Goal: Transaction & Acquisition: Purchase product/service

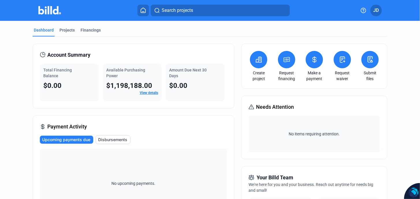
click at [285, 58] on icon at bounding box center [286, 59] width 7 height 7
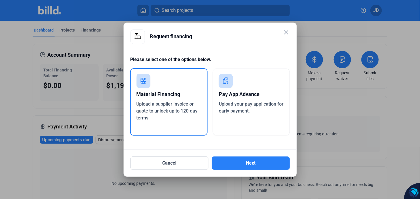
click at [229, 96] on div "Pay App Advance" at bounding box center [251, 94] width 65 height 13
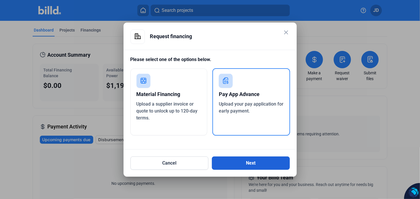
click at [251, 157] on button "Next" at bounding box center [251, 162] width 78 height 13
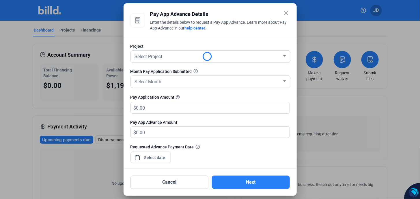
click at [251, 164] on div at bounding box center [211, 166] width 160 height 6
click at [161, 55] on span "Select Project" at bounding box center [149, 56] width 28 height 5
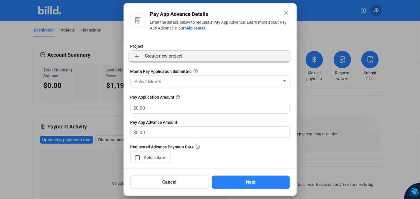
click at [164, 57] on span "add Create new project" at bounding box center [209, 56] width 151 height 10
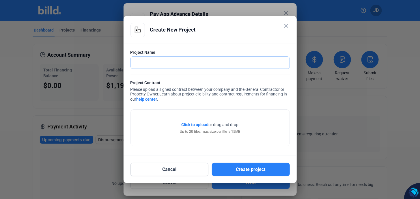
click at [147, 66] on input "text" at bounding box center [207, 63] width 153 height 12
type input "b"
click at [179, 63] on input "BAUTISTA" at bounding box center [210, 63] width 159 height 12
drag, startPoint x: 165, startPoint y: 62, endPoint x: 111, endPoint y: 63, distance: 53.8
click at [109, 63] on div "close Pay App Advance Details Enter the details below to request a Pay App Adva…" at bounding box center [210, 99] width 420 height 199
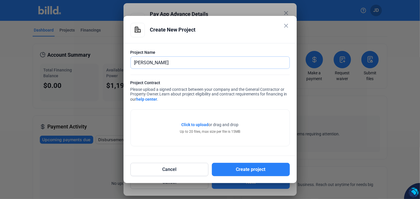
type input "BAUTISTA"
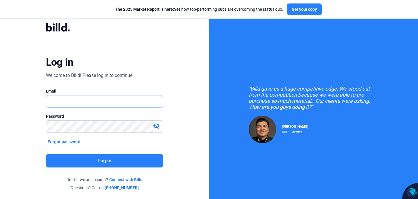
type input "[EMAIL_ADDRESS][DOMAIN_NAME]"
click at [102, 158] on button "Log in" at bounding box center [104, 160] width 117 height 13
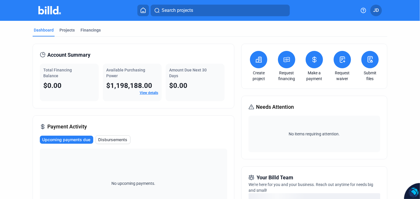
click at [285, 61] on icon at bounding box center [287, 59] width 6 height 5
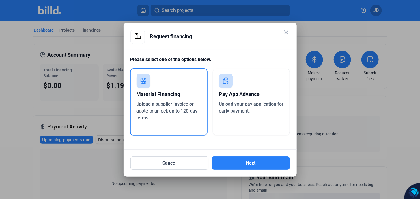
click at [254, 99] on div "Pay App Advance" at bounding box center [251, 94] width 65 height 13
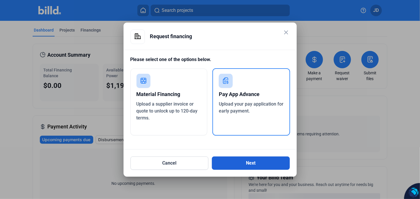
click at [252, 165] on button "Next" at bounding box center [251, 162] width 78 height 13
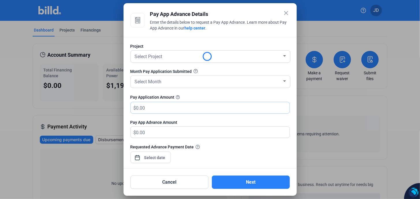
click at [149, 107] on input "text" at bounding box center [209, 107] width 147 height 11
type input "0"
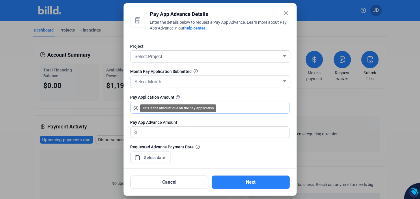
type input "1"
type input "1.00"
type input "11"
type input "11.00"
type input "114"
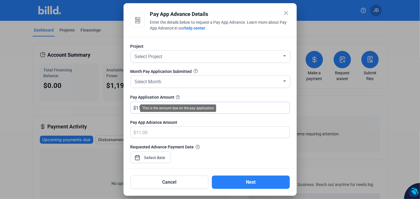
type input "114.00"
type input "1140"
type input "1,140.00"
type input "1,1400"
type input "11,400.00"
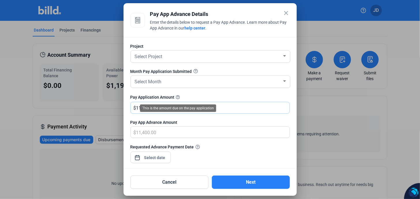
type input "11,4000"
type input "114,000.00"
type input "114,000"
drag, startPoint x: 156, startPoint y: 108, endPoint x: 77, endPoint y: 104, distance: 79.8
click at [76, 104] on div "close Pay App Advance Details Enter the details below to request a Pay App Adva…" at bounding box center [210, 99] width 420 height 199
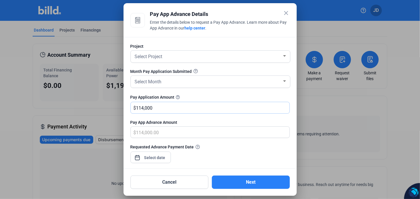
type input "1"
type input "1.00"
type input "10"
type input "10.00"
type input "100"
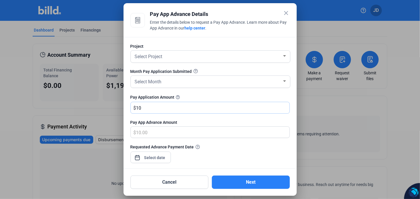
type input "100.00"
type input "1000"
type input "1,000.00"
type input "1,0000"
type input "10,000.00"
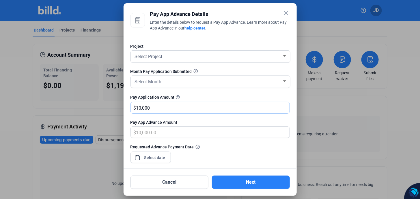
type input "10,0000"
type input "100,000.00"
type input "100,000"
click at [134, 60] on div "Select Project" at bounding box center [208, 56] width 149 height 8
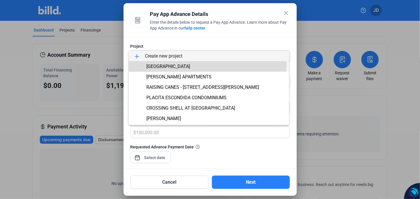
click at [185, 62] on span "SUN LIFE MEDICAL CENTER" at bounding box center [209, 66] width 151 height 10
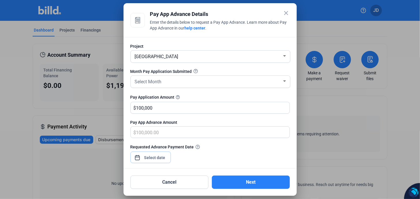
click at [157, 157] on div "close Pay App Advance Details Enter the details below to request a Pay App Adva…" at bounding box center [210, 99] width 420 height 199
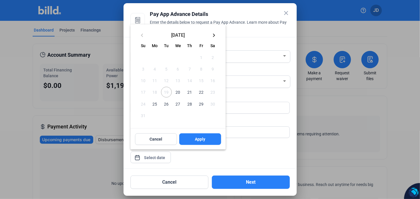
click at [202, 94] on span "22" at bounding box center [201, 92] width 10 height 10
click at [197, 140] on span "Apply" at bounding box center [200, 139] width 10 height 6
type input "Aug 22, 2025"
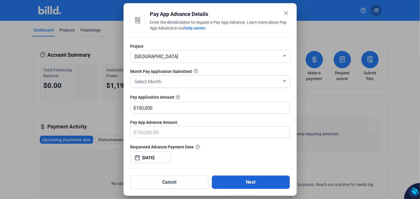
click at [259, 181] on button "Next" at bounding box center [251, 181] width 78 height 13
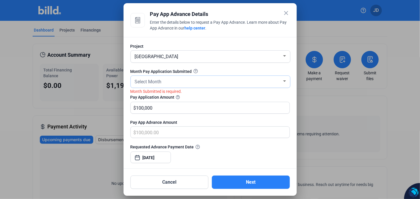
click at [148, 79] on span "Select Month" at bounding box center [148, 81] width 27 height 5
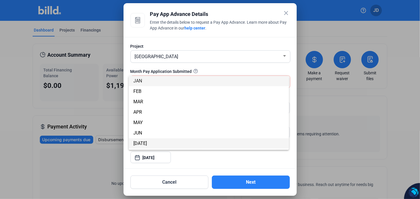
click at [137, 144] on span "JUL" at bounding box center [141, 142] width 14 height 5
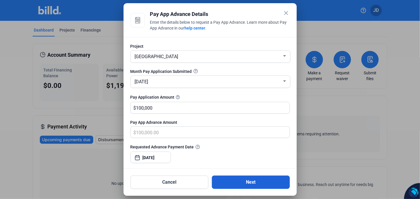
click at [255, 183] on button "Next" at bounding box center [251, 181] width 78 height 13
click at [244, 183] on button "Next" at bounding box center [251, 181] width 78 height 13
click at [252, 179] on button "Next" at bounding box center [251, 181] width 78 height 13
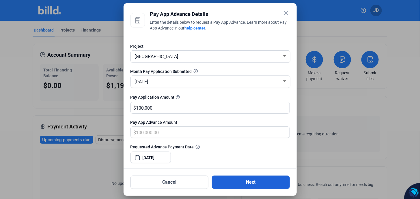
click at [252, 181] on button "Next" at bounding box center [251, 181] width 78 height 13
click at [250, 181] on button "Next" at bounding box center [251, 181] width 78 height 13
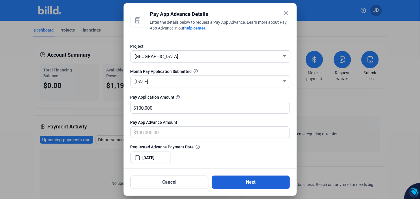
click at [250, 181] on button "Next" at bounding box center [251, 181] width 78 height 13
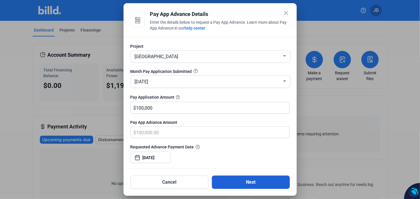
click at [250, 181] on button "Next" at bounding box center [251, 181] width 78 height 13
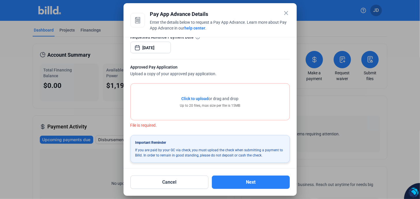
scroll to position [90, 0]
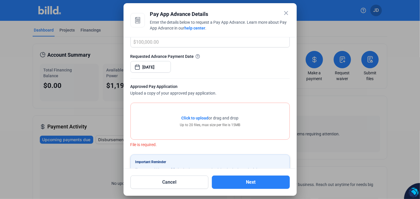
click at [203, 118] on span "Click to upload" at bounding box center [195, 118] width 27 height 5
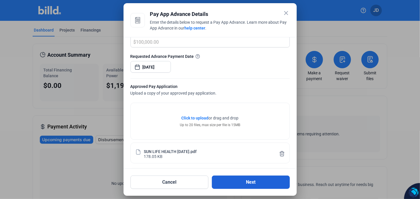
click at [254, 183] on button "Next" at bounding box center [251, 181] width 78 height 13
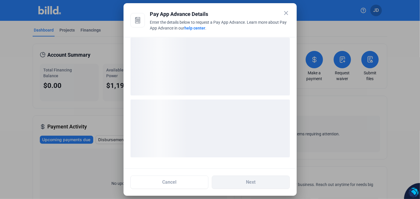
scroll to position [6, 0]
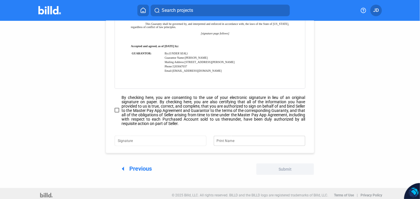
scroll to position [79, 0]
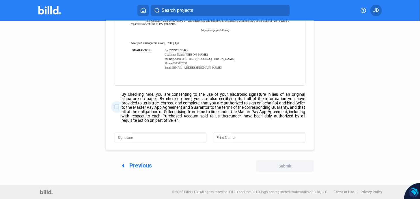
click at [118, 106] on span at bounding box center [117, 107] width 5 height 5
click at [0, 0] on input "By checking here, you are consenting to the use of your electronic signature in…" at bounding box center [0, 0] width 0 height 0
click at [117, 135] on div "Signature" at bounding box center [161, 137] width 92 height 12
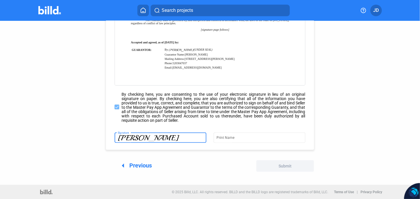
type input "JULIO DURAZO"
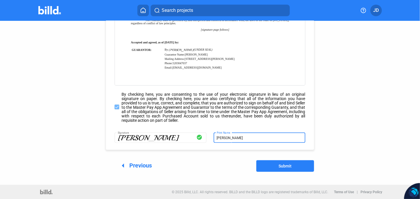
type input "JULIO DURAZO"
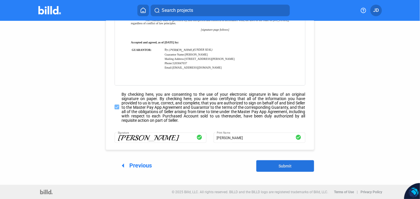
click at [283, 165] on span "Submit" at bounding box center [285, 166] width 13 height 5
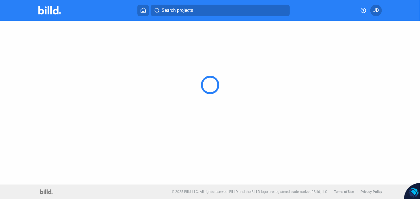
scroll to position [35, 0]
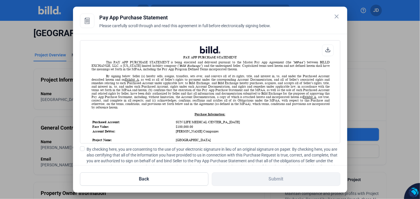
click at [82, 148] on span at bounding box center [82, 148] width 5 height 5
click at [0, 0] on input "By checking here, you are consenting to the use of your electronic signature in…" at bounding box center [0, 0] width 0 height 0
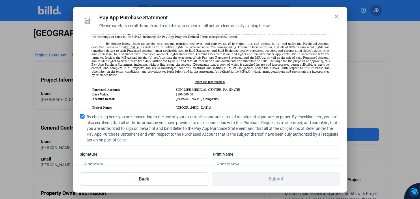
scroll to position [50, 0]
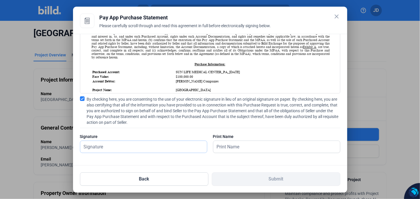
click at [104, 148] on input "text" at bounding box center [143, 147] width 127 height 12
type input "JULIO DURAZO"
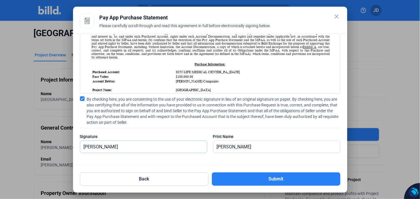
drag, startPoint x: 127, startPoint y: 147, endPoint x: 121, endPoint y: 147, distance: 5.2
click at [125, 147] on input "JULIO DURAZO" at bounding box center [143, 147] width 127 height 12
drag, startPoint x: 122, startPoint y: 146, endPoint x: 23, endPoint y: 149, distance: 98.9
click at [23, 149] on div "close Pay App Purchase Statement Please carefully scroll through and read this …" at bounding box center [210, 99] width 420 height 199
type input "JULIO DURAZO"
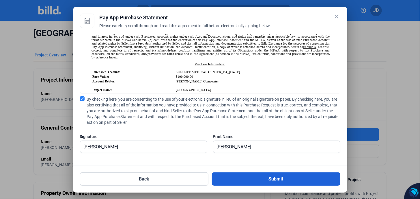
click at [267, 176] on button "Submit" at bounding box center [276, 178] width 129 height 13
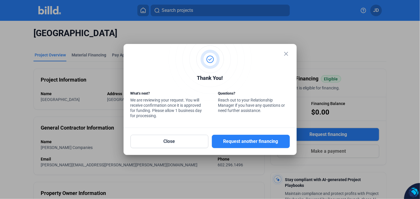
click at [286, 55] on mat-icon "close" at bounding box center [286, 53] width 7 height 7
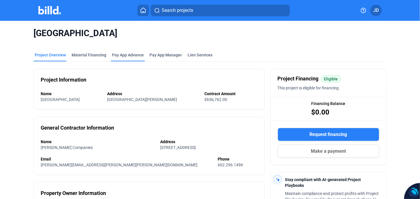
click at [131, 55] on div "Pay App Advance" at bounding box center [128, 55] width 32 height 6
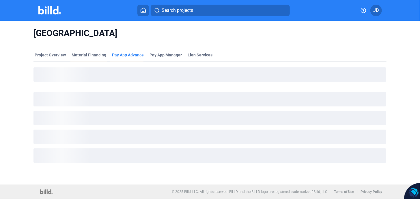
click at [76, 52] on mat-tab-group "Project Overview Material Financing Pay App Advance Pay App Manager Lien Servic…" at bounding box center [210, 109] width 353 height 127
click at [57, 57] on div "Project Overview" at bounding box center [50, 55] width 31 height 6
